Goal: Navigation & Orientation: Find specific page/section

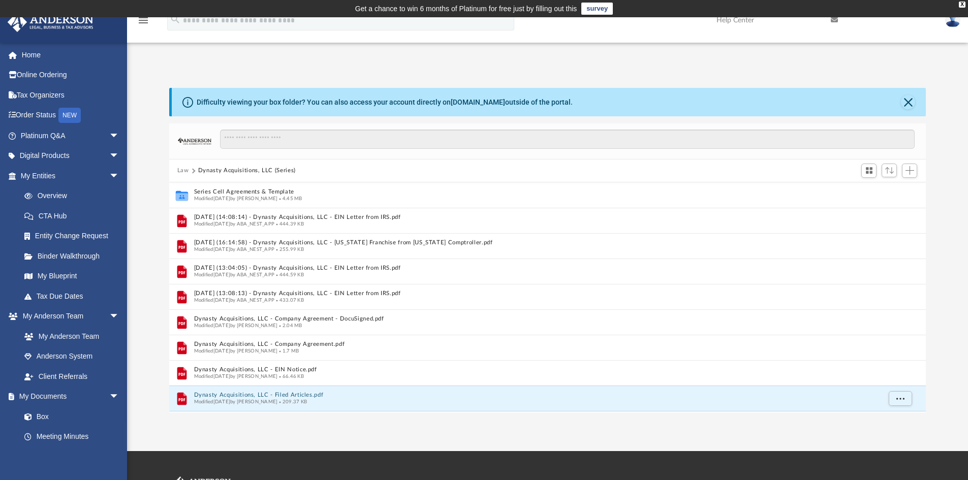
scroll to position [18, 0]
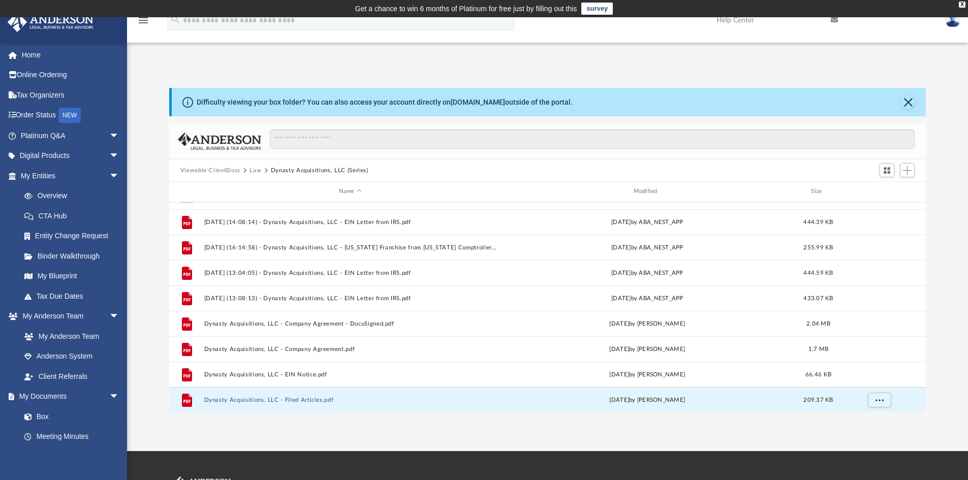
click at [479, 26] on img at bounding box center [952, 20] width 15 height 15
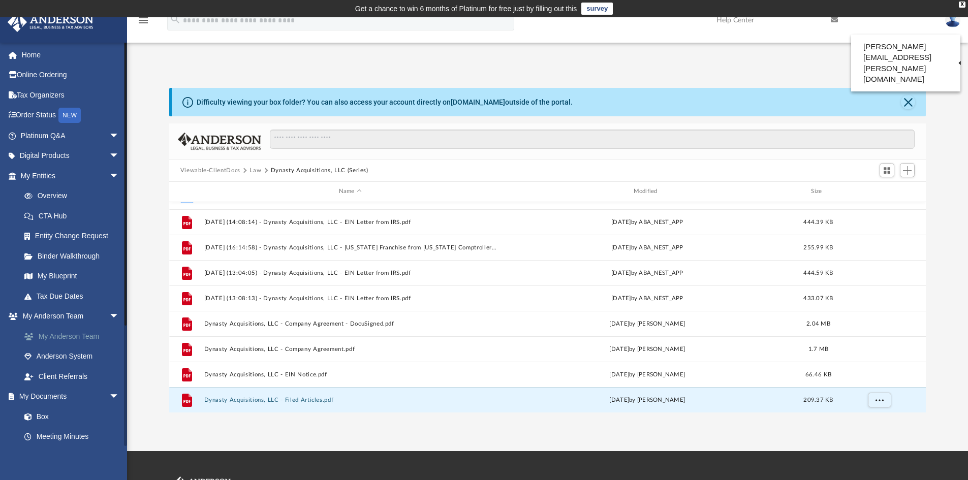
click at [50, 340] on link "My Anderson Team" at bounding box center [74, 336] width 120 height 20
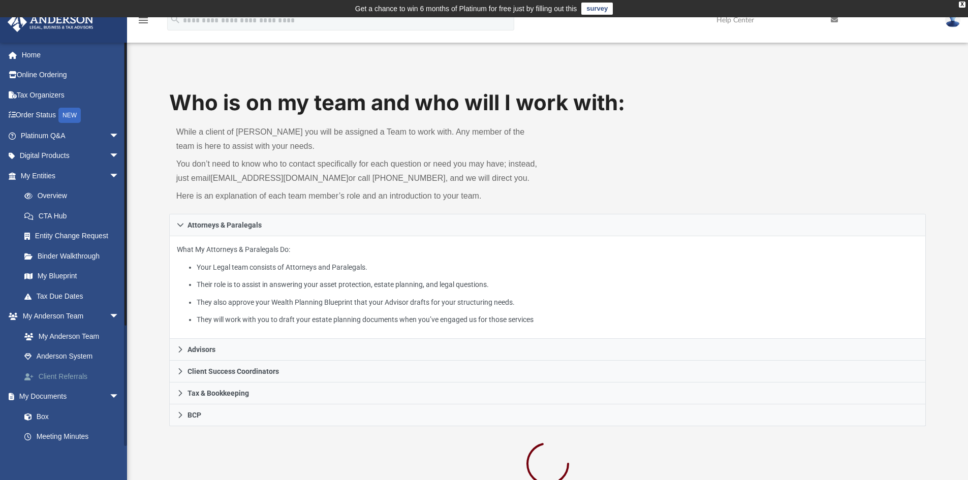
click at [51, 368] on link "Client Referrals" at bounding box center [74, 377] width 120 height 20
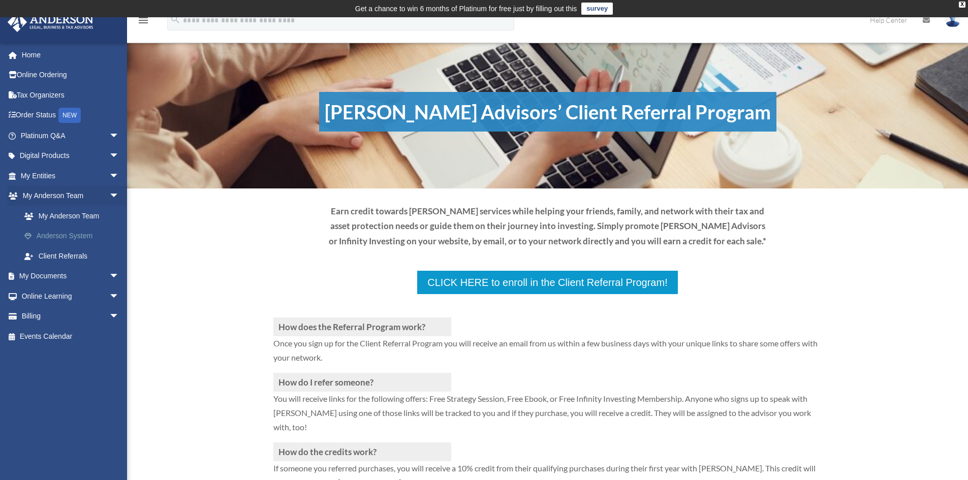
click at [88, 238] on link "Anderson System" at bounding box center [74, 236] width 120 height 20
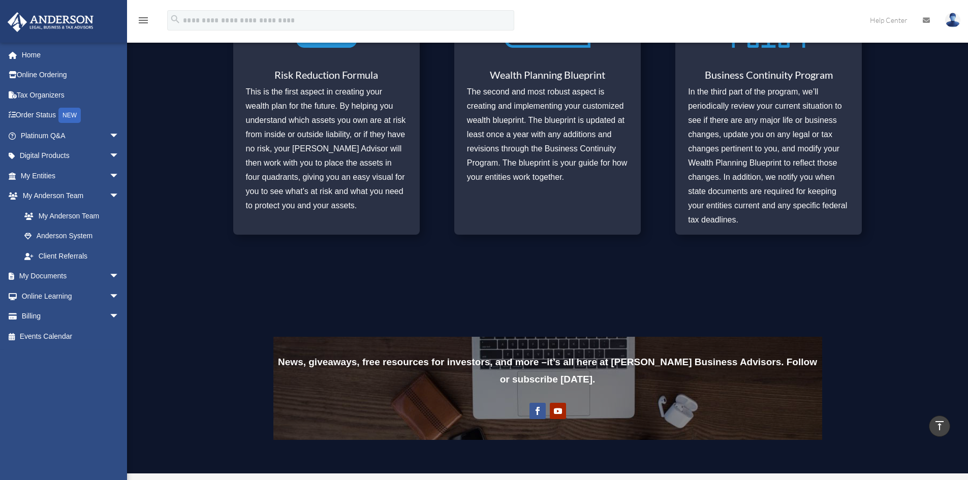
scroll to position [407, 0]
